Goal: Information Seeking & Learning: Learn about a topic

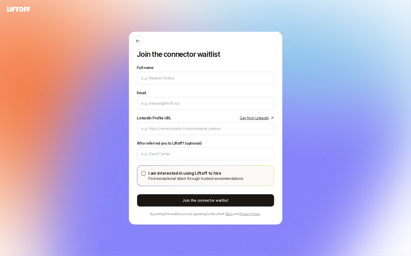
click at [19, 9] on icon at bounding box center [18, 9] width 23 height 5
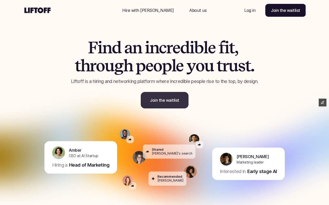
click at [150, 100] on p "Join the waitlist" at bounding box center [164, 100] width 29 height 6
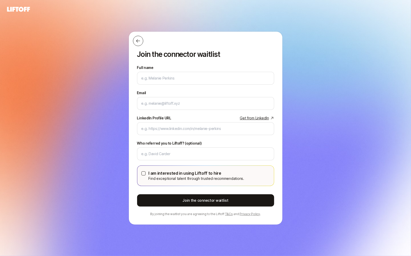
click at [141, 43] on button at bounding box center [138, 41] width 10 height 10
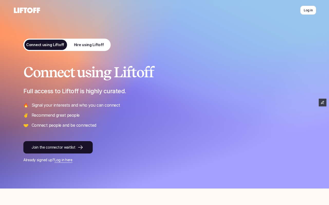
click at [95, 42] on p "Hire using Liftoff" at bounding box center [89, 44] width 30 height 5
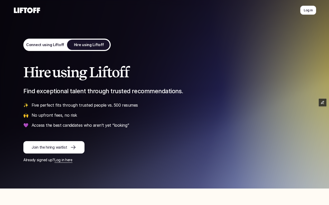
click at [55, 150] on link "Join the hiring waitlist" at bounding box center [53, 147] width 61 height 12
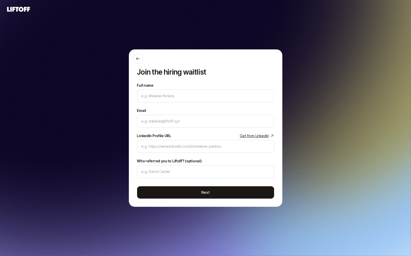
click at [133, 62] on div at bounding box center [203, 58] width 141 height 10
click at [139, 58] on icon at bounding box center [138, 58] width 5 height 5
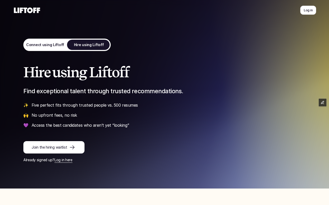
click at [48, 44] on p "Connect using Liftoff" at bounding box center [45, 44] width 38 height 5
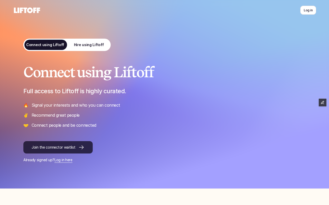
click at [42, 152] on link "Join the connector waitlist" at bounding box center [57, 147] width 69 height 12
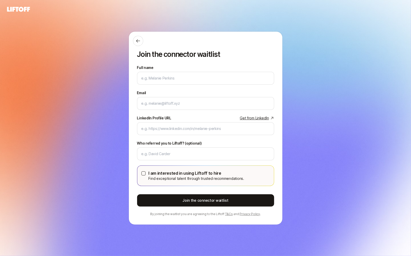
click at [20, 9] on icon at bounding box center [18, 9] width 23 height 5
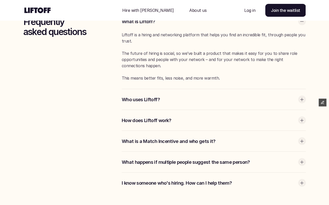
scroll to position [1010, 0]
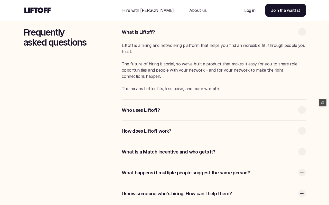
click at [203, 117] on div "Who uses Liftoff?" at bounding box center [214, 109] width 184 height 21
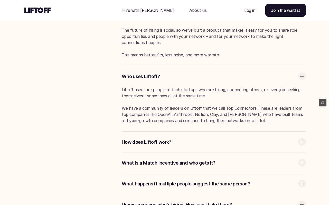
scroll to position [1058, 0]
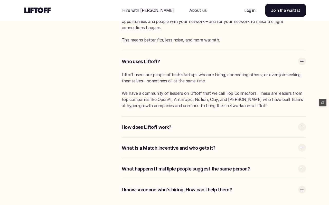
click at [199, 125] on p "How does Liftoff work?" at bounding box center [209, 127] width 174 height 7
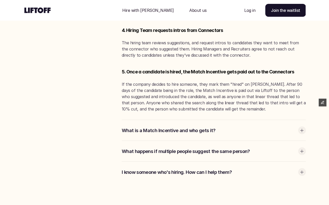
scroll to position [1312, 0]
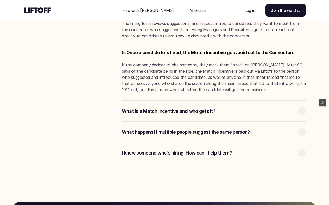
click at [198, 115] on div "What is a Match Incentive and who gets it?" at bounding box center [214, 110] width 184 height 21
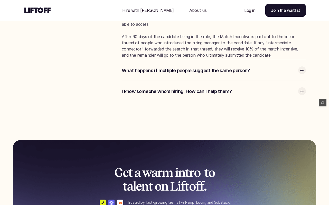
scroll to position [1428, 0]
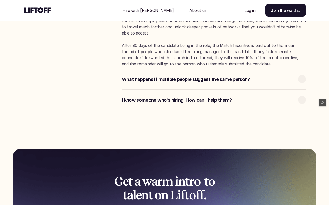
click at [195, 80] on p "What happens if multiple people suggest the same person?" at bounding box center [209, 79] width 174 height 7
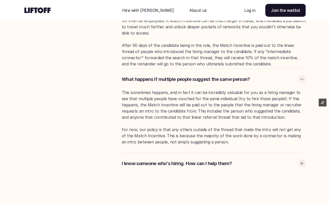
click at [168, 160] on div "I know someone who's hiring. How can I help them?" at bounding box center [214, 163] width 184 height 21
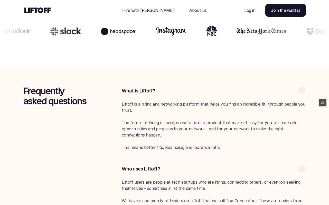
scroll to position [996, 0]
